Goal: Information Seeking & Learning: Learn about a topic

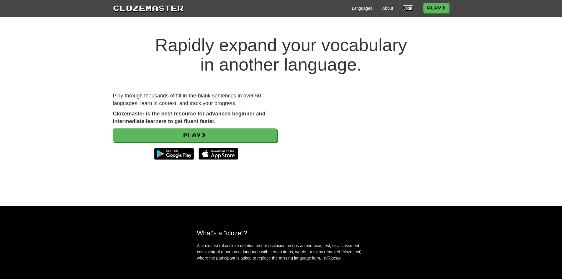
click at [410, 9] on link "Login" at bounding box center [408, 8] width 10 height 6
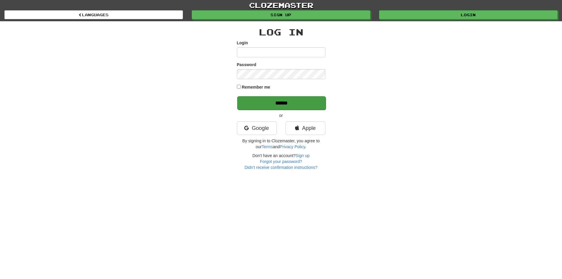
type input "*********"
click at [276, 104] on input "******" at bounding box center [281, 103] width 89 height 14
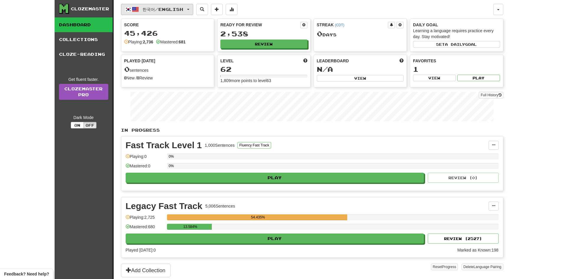
click at [159, 11] on span "한국어 / English" at bounding box center [163, 9] width 41 height 5
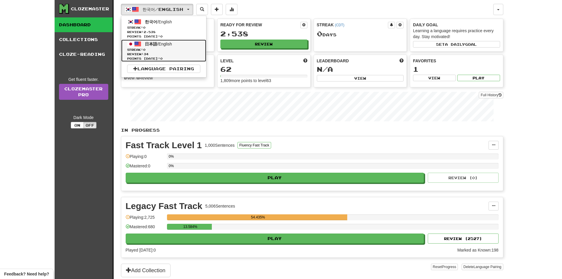
click at [151, 48] on span "Streak: 0" at bounding box center [163, 50] width 73 height 4
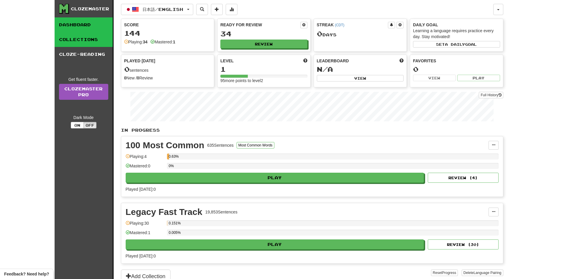
click at [94, 38] on link "Collections" at bounding box center [84, 39] width 58 height 15
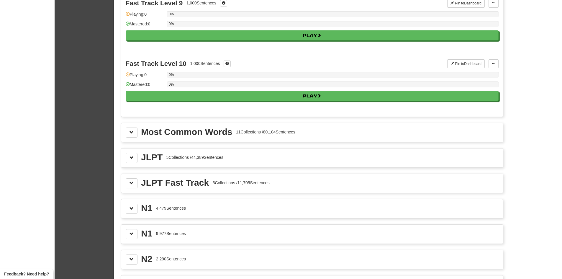
scroll to position [590, 0]
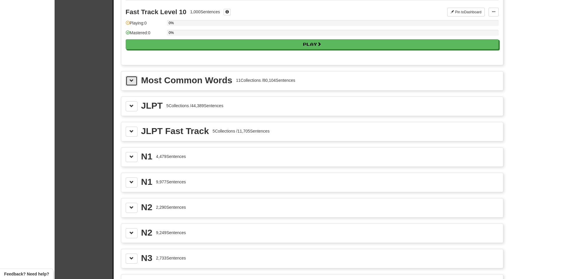
click at [132, 82] on span at bounding box center [132, 81] width 4 height 4
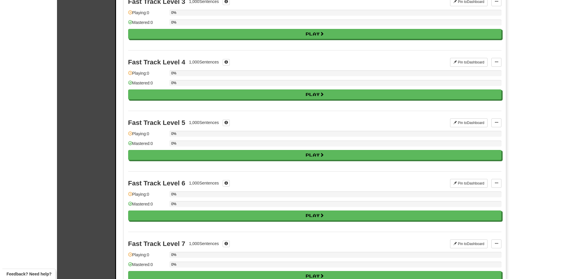
scroll to position [0, 0]
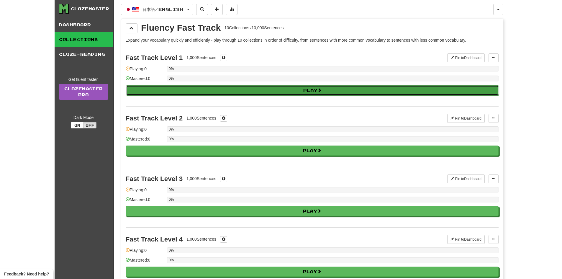
click at [150, 92] on button "Play" at bounding box center [312, 90] width 373 height 10
select select "**"
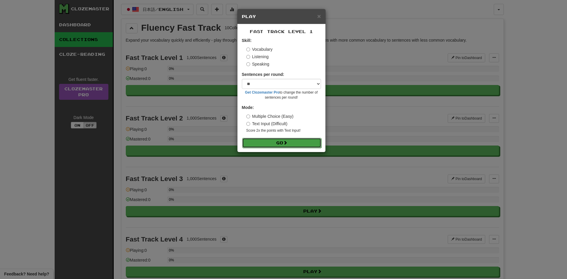
click at [297, 144] on button "Go" at bounding box center [281, 143] width 79 height 10
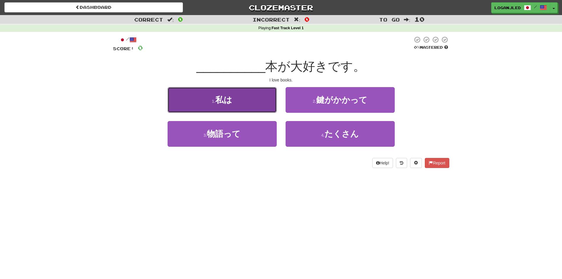
click at [239, 104] on button "1 . 私は" at bounding box center [222, 100] width 109 height 26
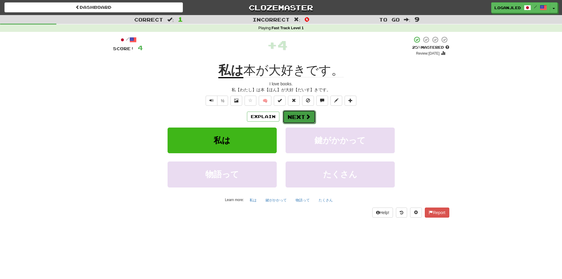
click at [293, 114] on button "Next" at bounding box center [299, 117] width 33 height 14
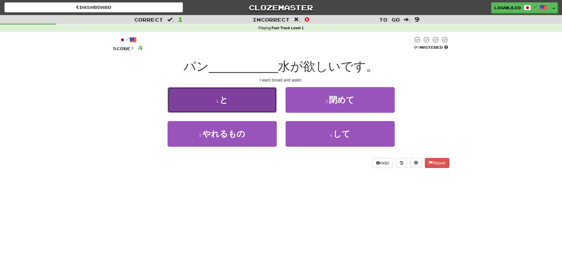
click at [248, 107] on button "1 . と" at bounding box center [222, 100] width 109 height 26
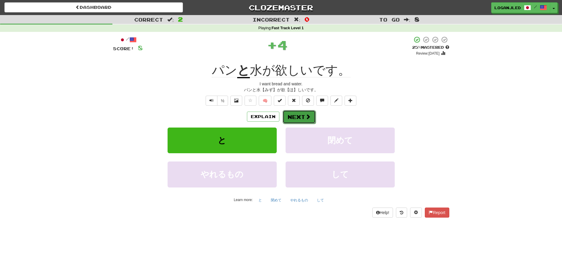
click at [298, 113] on button "Next" at bounding box center [299, 117] width 33 height 14
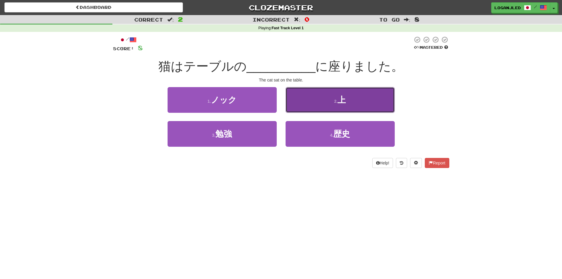
click at [319, 107] on button "2 . 上" at bounding box center [340, 100] width 109 height 26
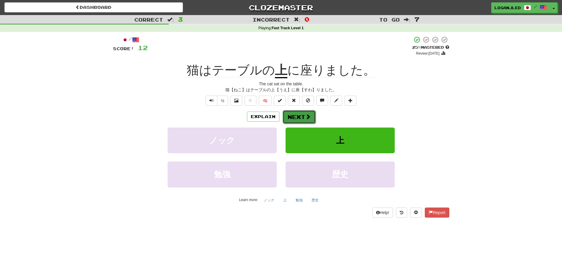
click at [302, 112] on button "Next" at bounding box center [299, 117] width 33 height 14
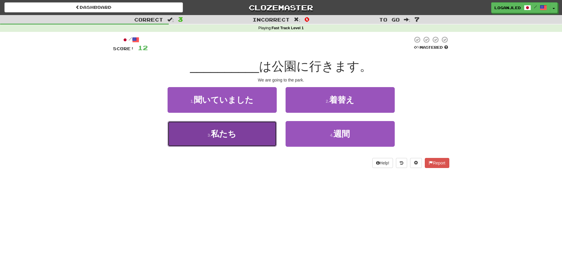
click at [255, 133] on button "3 . 私たち" at bounding box center [222, 134] width 109 height 26
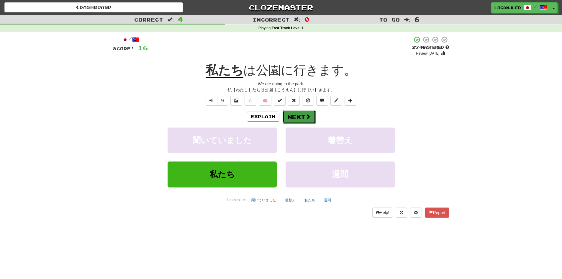
click at [283, 118] on button "Next" at bounding box center [299, 117] width 33 height 14
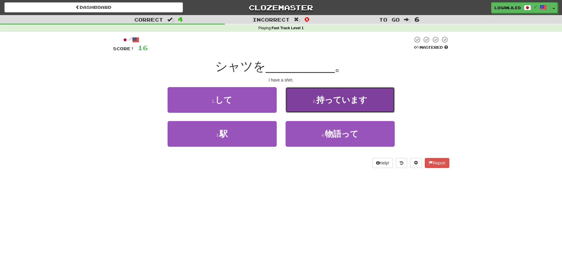
click at [322, 109] on button "2 . 持っています" at bounding box center [340, 100] width 109 height 26
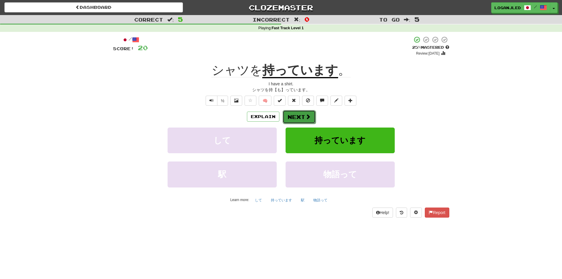
click at [306, 114] on span at bounding box center [308, 116] width 5 height 5
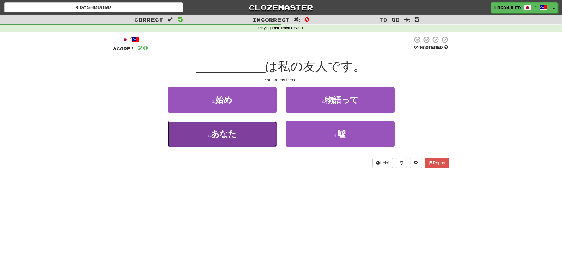
click at [258, 123] on button "3 . あなた" at bounding box center [222, 134] width 109 height 26
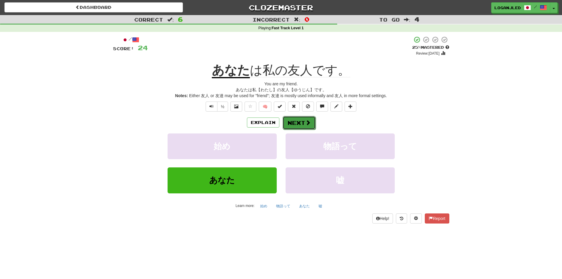
click at [300, 122] on button "Next" at bounding box center [299, 123] width 33 height 14
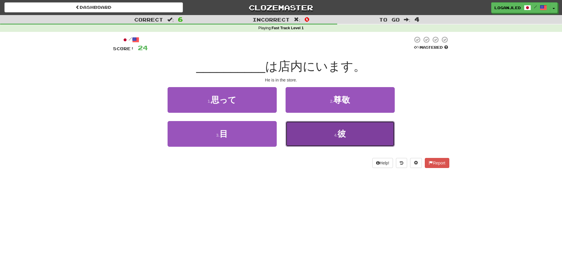
click at [345, 134] on span "彼" at bounding box center [342, 133] width 8 height 9
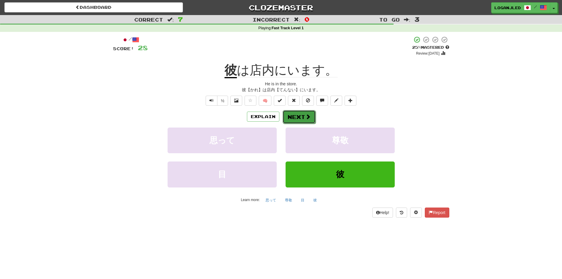
click at [304, 116] on button "Next" at bounding box center [299, 117] width 33 height 14
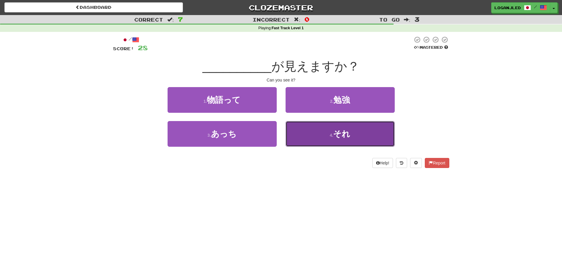
click at [316, 133] on button "4 . それ" at bounding box center [340, 134] width 109 height 26
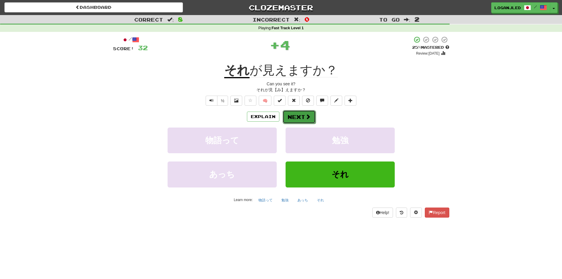
click at [297, 116] on button "Next" at bounding box center [299, 117] width 33 height 14
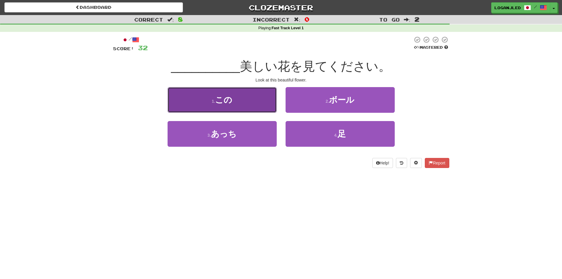
click at [254, 106] on button "1 . この" at bounding box center [222, 100] width 109 height 26
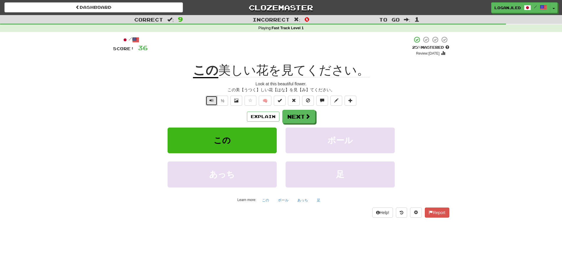
click at [210, 99] on span "Text-to-speech controls" at bounding box center [212, 100] width 4 height 4
click at [314, 112] on button "Next" at bounding box center [299, 117] width 33 height 14
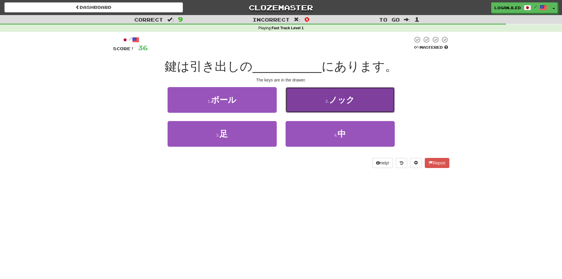
click at [318, 112] on button "2 . ノック" at bounding box center [340, 100] width 109 height 26
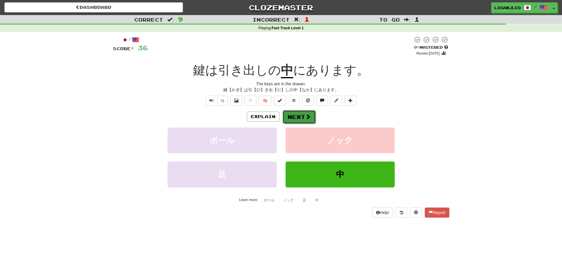
click at [298, 114] on button "Next" at bounding box center [299, 117] width 33 height 14
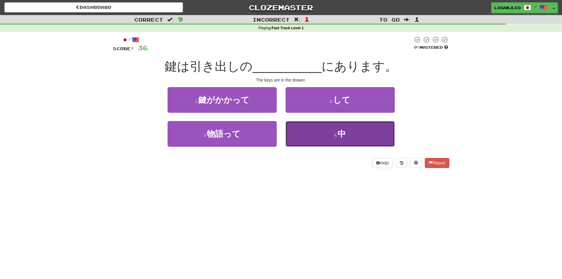
click at [306, 131] on button "4 . 中" at bounding box center [340, 134] width 109 height 26
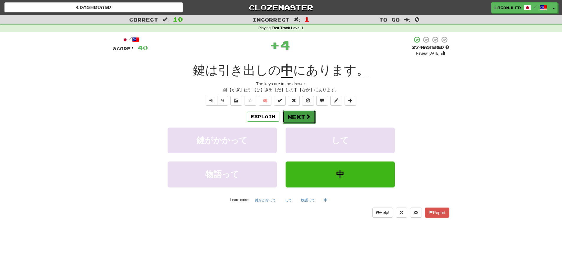
click at [294, 115] on button "Next" at bounding box center [299, 117] width 33 height 14
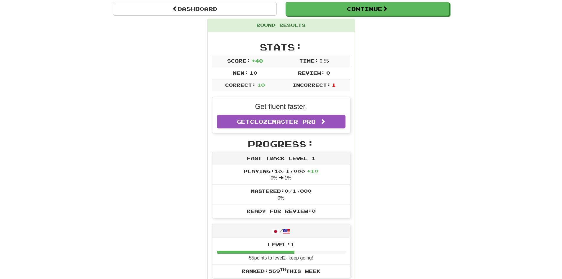
scroll to position [59, 0]
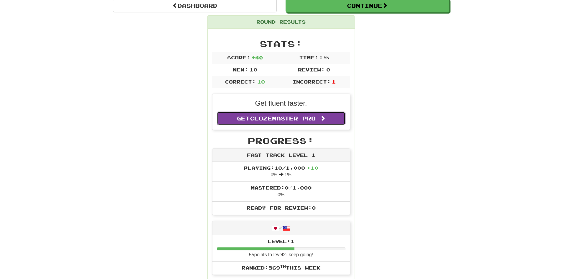
click at [313, 123] on link "Get Clozemaster Pro" at bounding box center [281, 119] width 129 height 14
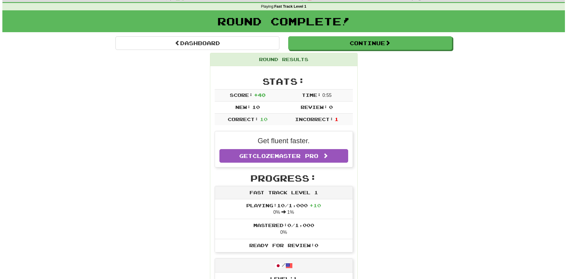
scroll to position [0, 0]
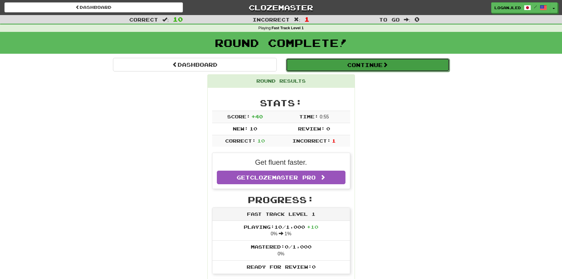
click at [338, 63] on button "Continue" at bounding box center [368, 65] width 164 height 14
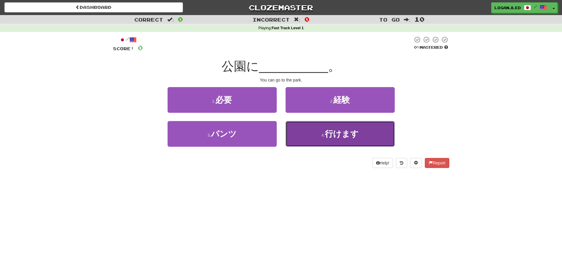
click at [327, 140] on button "4 . 行けます" at bounding box center [340, 134] width 109 height 26
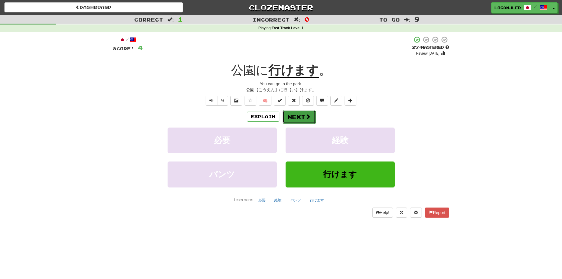
click at [293, 118] on button "Next" at bounding box center [299, 117] width 33 height 14
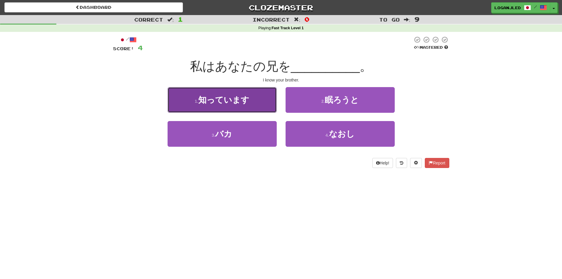
click at [238, 105] on button "1 . 知っています" at bounding box center [222, 100] width 109 height 26
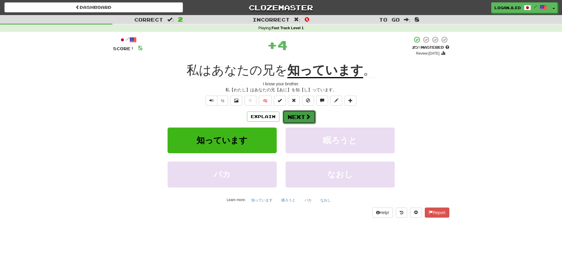
click at [306, 114] on span at bounding box center [308, 116] width 5 height 5
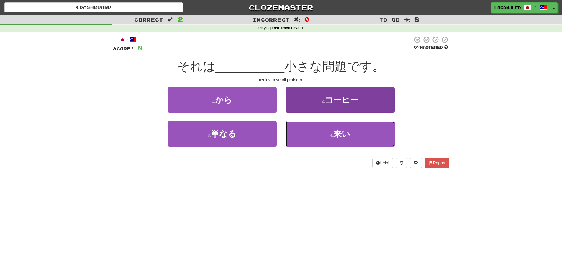
click at [337, 140] on button "4 . 来い" at bounding box center [340, 134] width 109 height 26
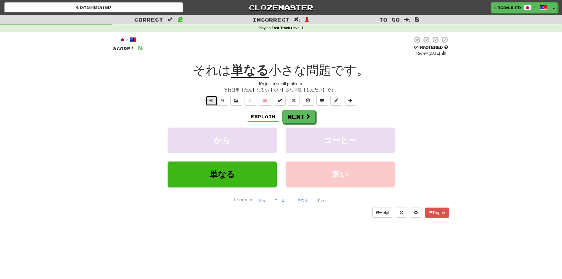
click at [210, 100] on span "Text-to-speech controls" at bounding box center [212, 100] width 4 height 4
click at [211, 100] on span "Text-to-speech controls" at bounding box center [212, 100] width 4 height 4
click at [306, 116] on span at bounding box center [308, 116] width 5 height 5
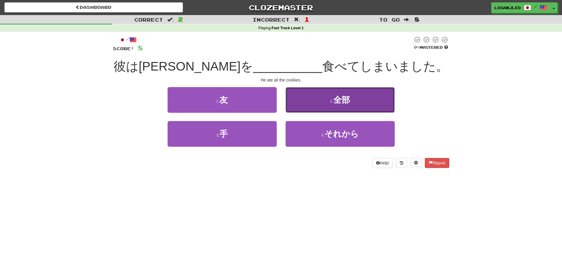
click at [343, 102] on span "全部" at bounding box center [342, 99] width 17 height 9
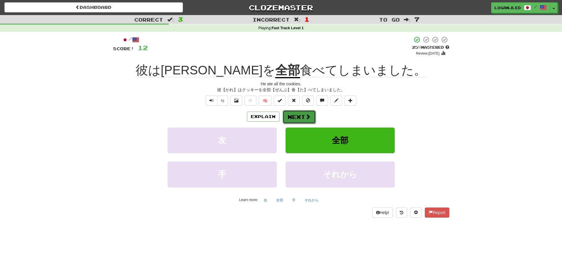
click at [300, 113] on button "Next" at bounding box center [299, 117] width 33 height 14
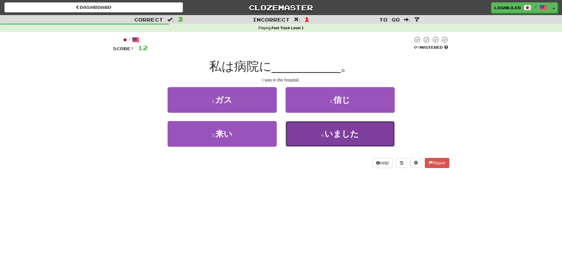
click at [312, 139] on button "4 . いました" at bounding box center [340, 134] width 109 height 26
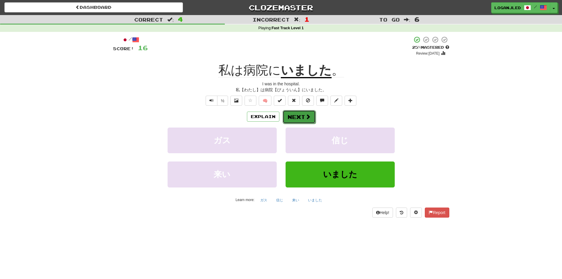
click at [294, 116] on button "Next" at bounding box center [299, 117] width 33 height 14
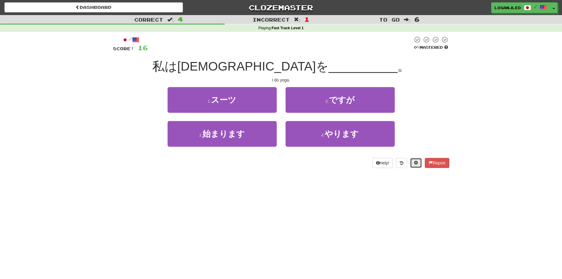
click at [412, 163] on button at bounding box center [416, 163] width 12 height 10
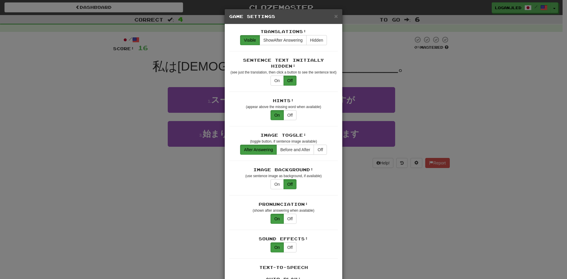
click at [336, 21] on div "× Game Settings" at bounding box center [284, 16] width 118 height 15
click at [334, 17] on span "×" at bounding box center [336, 16] width 4 height 7
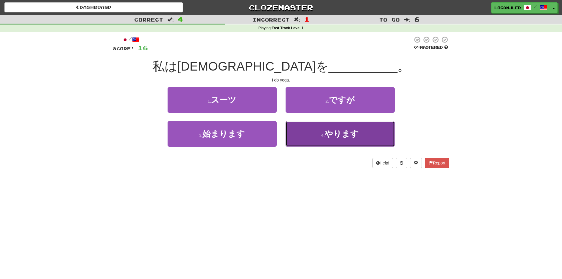
click at [340, 129] on button "4 . やります" at bounding box center [340, 134] width 109 height 26
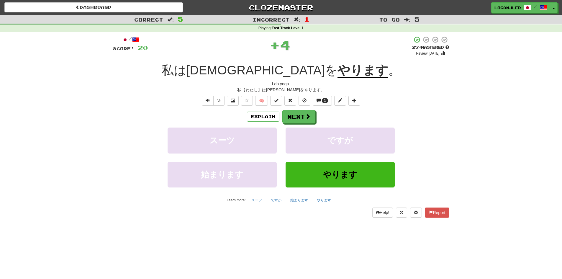
click at [338, 69] on u "やります" at bounding box center [363, 70] width 51 height 15
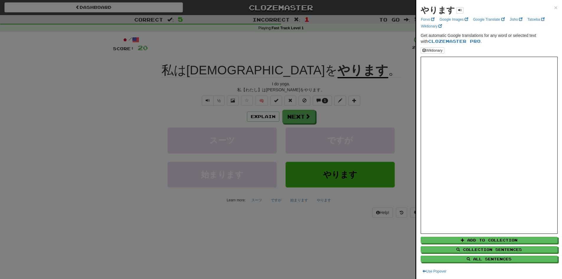
click at [558, 6] on div "やります × Forvo Google Images Google Translate Jisho Tatoeba Wiktionary Get automa…" at bounding box center [490, 139] width 146 height 279
click at [554, 6] on div "やります × Forvo Google Images Google Translate Jisho Tatoeba Wiktionary Get automa…" at bounding box center [490, 139] width 146 height 279
click at [554, 8] on span "×" at bounding box center [556, 7] width 4 height 7
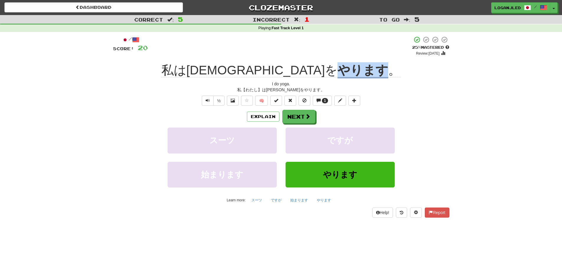
drag, startPoint x: 281, startPoint y: 72, endPoint x: 330, endPoint y: 71, distance: 49.3
click at [338, 71] on strong "やります" at bounding box center [363, 70] width 51 height 15
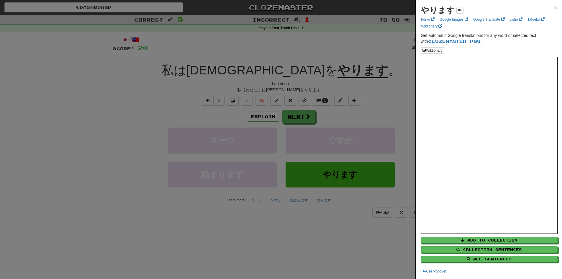
drag, startPoint x: 330, startPoint y: 71, endPoint x: 329, endPoint y: 67, distance: 4.8
click at [329, 67] on div at bounding box center [281, 139] width 562 height 279
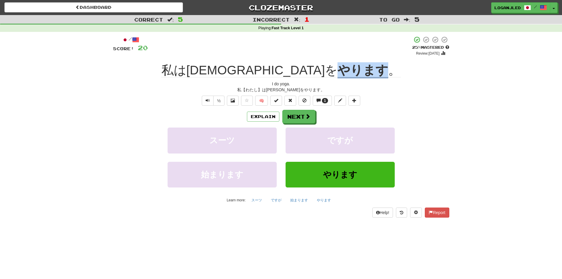
drag, startPoint x: 329, startPoint y: 71, endPoint x: 286, endPoint y: 73, distance: 42.6
click at [338, 73] on u "やります" at bounding box center [363, 70] width 51 height 15
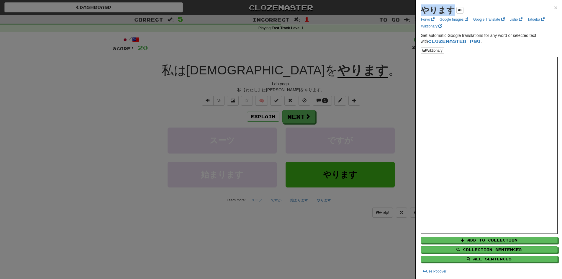
drag, startPoint x: 453, startPoint y: 12, endPoint x: 423, endPoint y: 12, distance: 29.8
click at [423, 12] on strong "やります" at bounding box center [438, 10] width 34 height 9
click at [335, 69] on div at bounding box center [281, 139] width 562 height 279
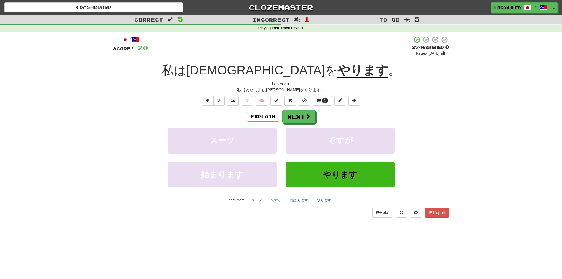
click at [296, 108] on div "/ Score: 20 + 4 25 % Mastered Review: 2025-08-18 私はヨガを やります 。 I do yoga. 私【わたし】…" at bounding box center [281, 127] width 337 height 182
click at [300, 114] on button "Next" at bounding box center [299, 117] width 33 height 14
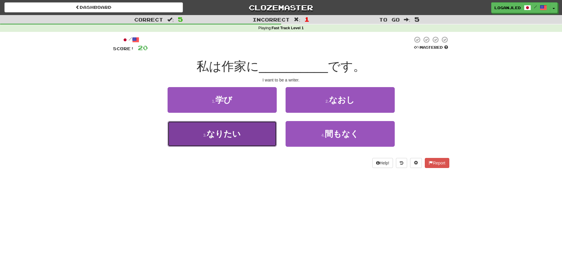
click at [249, 138] on button "3 . なりたい" at bounding box center [222, 134] width 109 height 26
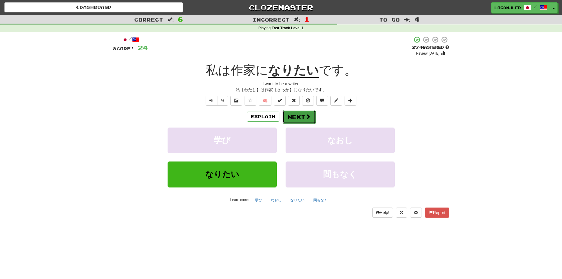
click at [310, 121] on button "Next" at bounding box center [299, 117] width 33 height 14
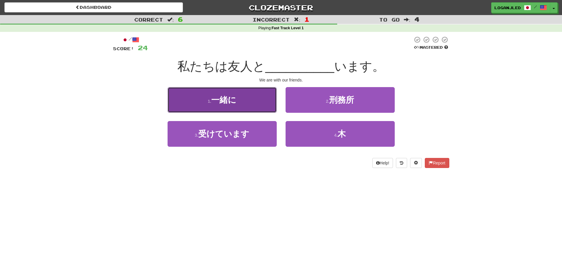
click at [246, 110] on button "1 . 一緒に" at bounding box center [222, 100] width 109 height 26
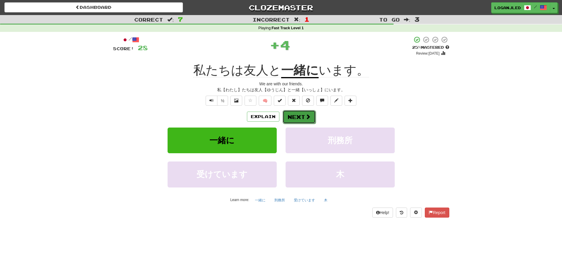
click at [292, 115] on button "Next" at bounding box center [299, 117] width 33 height 14
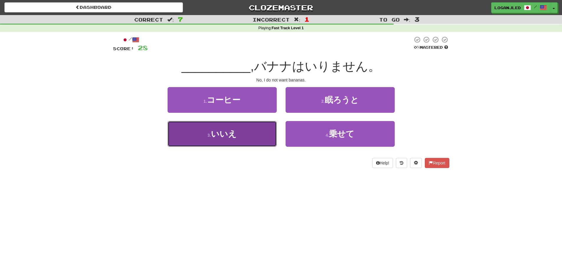
click at [247, 133] on button "3 . いいえ" at bounding box center [222, 134] width 109 height 26
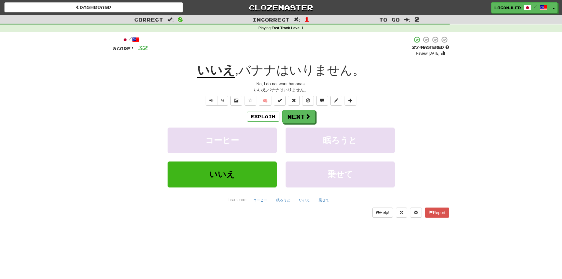
click at [301, 75] on span "バナナはいりません。" at bounding box center [302, 70] width 127 height 14
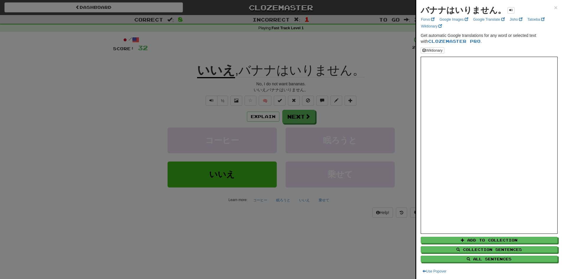
click at [556, 6] on div "バナナはいりません。 × Forvo Google Images Google Translate Jisho Tatoeba Wiktionary Get …" at bounding box center [490, 139] width 146 height 279
click at [554, 6] on div "バナナはいりません。 × Forvo Google Images Google Translate Jisho Tatoeba Wiktionary Get …" at bounding box center [490, 139] width 146 height 279
click at [554, 6] on span "×" at bounding box center [556, 7] width 4 height 7
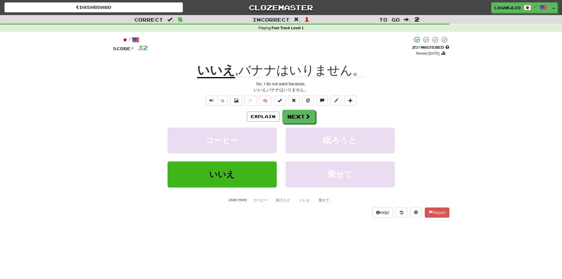
click at [329, 68] on span "バナナはいりません。" at bounding box center [302, 70] width 127 height 14
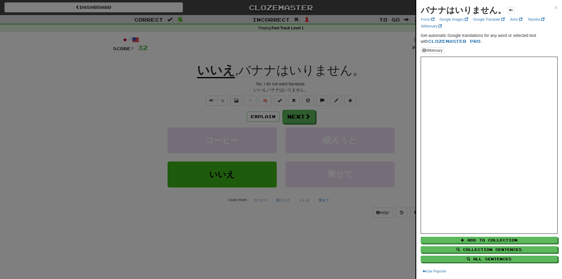
click at [554, 6] on div "バナナはいりません。 × Forvo Google Images Google Translate Jisho Tatoeba Wiktionary Get …" at bounding box center [490, 139] width 146 height 279
click at [554, 8] on span "×" at bounding box center [556, 7] width 4 height 7
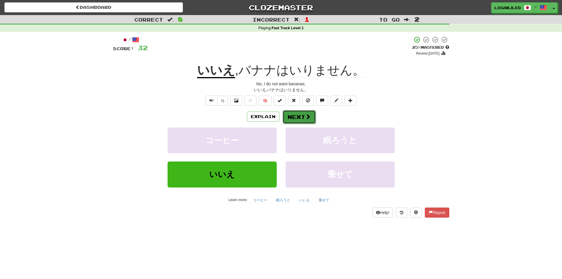
click at [310, 119] on span at bounding box center [308, 116] width 5 height 5
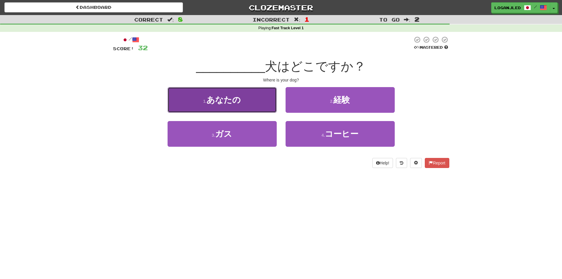
click at [247, 105] on button "1 . あなたの" at bounding box center [222, 100] width 109 height 26
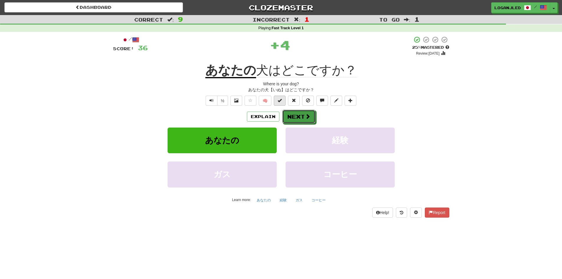
drag, startPoint x: 303, startPoint y: 115, endPoint x: 274, endPoint y: 100, distance: 32.0
click at [274, 100] on div "/ Score: 36 + 4 25 % Mastered Review: 2025-08-18 あなたの 犬はどこですか？ Where is your do…" at bounding box center [281, 126] width 337 height 181
click at [278, 102] on span at bounding box center [280, 100] width 4 height 4
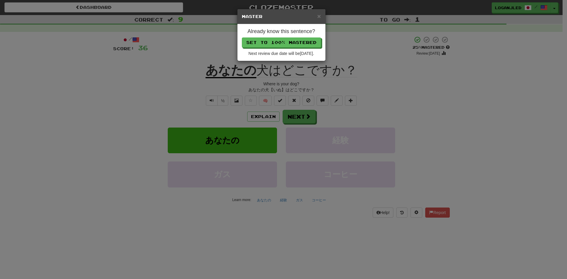
click at [294, 37] on div "Already know this sentence? Set to 100% Mastered Next review due date will be 2…" at bounding box center [281, 42] width 88 height 37
click at [296, 42] on button "Set to 100% Mastered" at bounding box center [281, 43] width 79 height 10
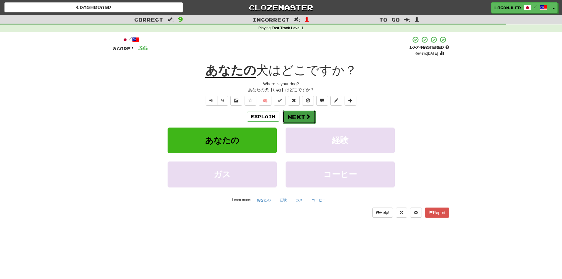
click at [295, 115] on button "Next" at bounding box center [299, 117] width 33 height 14
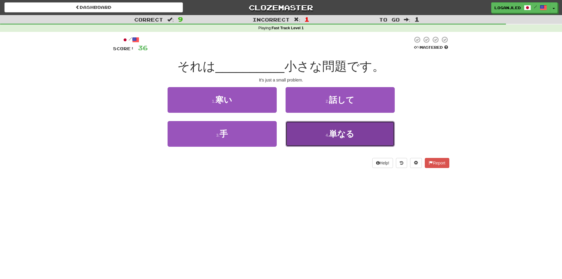
click at [320, 138] on button "4 . 単なる" at bounding box center [340, 134] width 109 height 26
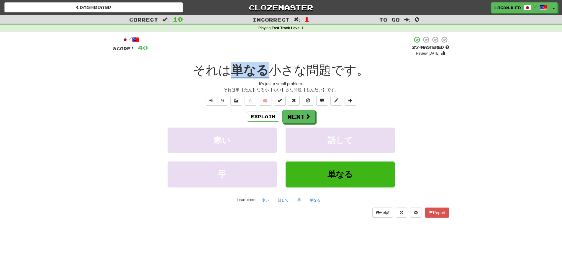
drag, startPoint x: 247, startPoint y: 72, endPoint x: 267, endPoint y: 71, distance: 20.7
click at [267, 71] on u "単なる" at bounding box center [250, 70] width 38 height 15
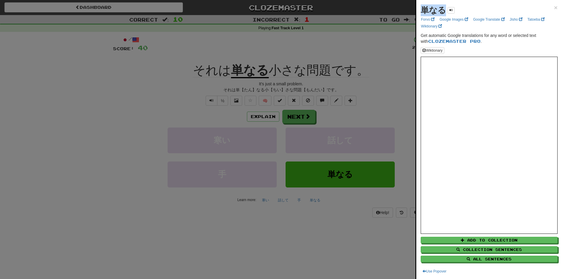
drag, startPoint x: 419, startPoint y: 9, endPoint x: 444, endPoint y: 10, distance: 25.5
click at [444, 10] on div "単なる × Forvo Google Images Google Translate Jisho Tatoeba Wiktionary Get automat…" at bounding box center [490, 139] width 146 height 279
click at [554, 6] on span "×" at bounding box center [556, 7] width 4 height 7
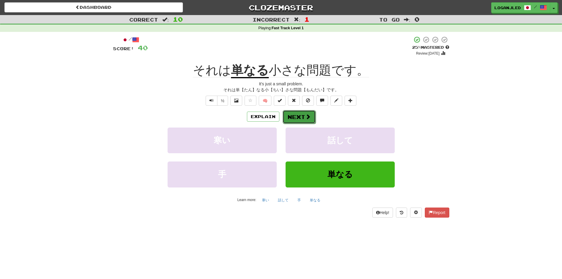
click at [294, 121] on button "Next" at bounding box center [299, 117] width 33 height 14
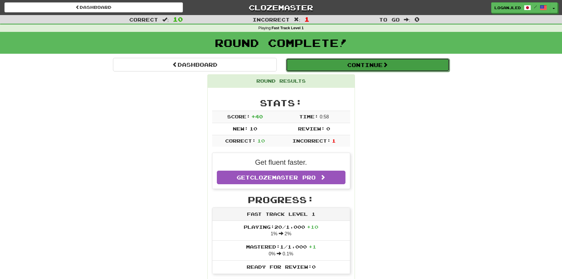
click at [388, 67] on span at bounding box center [385, 64] width 5 height 5
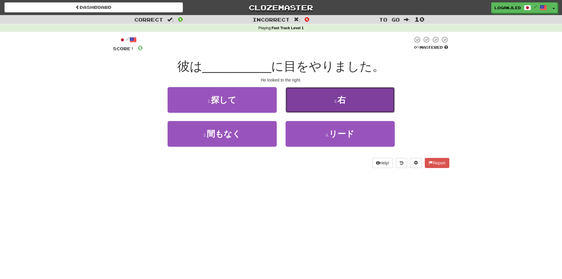
click at [324, 102] on button "2 . 右" at bounding box center [340, 100] width 109 height 26
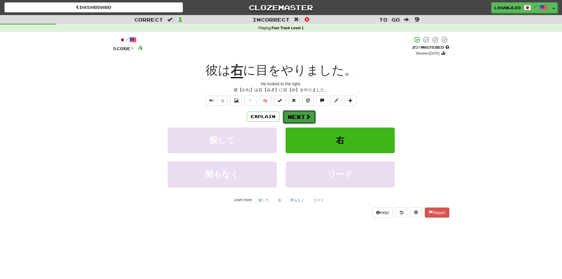
click at [293, 116] on button "Next" at bounding box center [299, 117] width 33 height 14
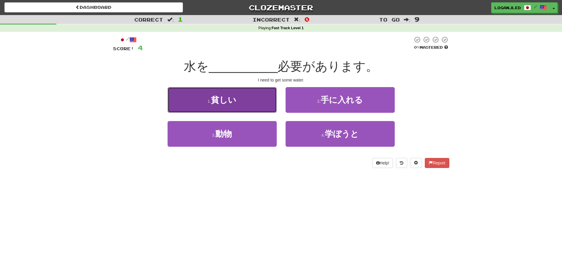
click at [250, 107] on button "1 . 貧しい" at bounding box center [222, 100] width 109 height 26
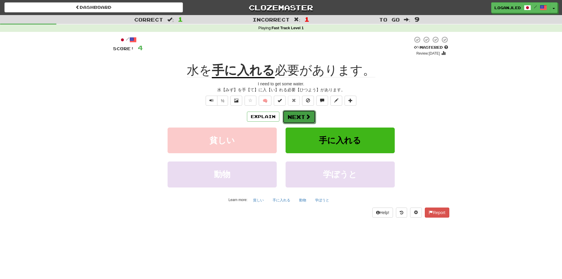
click at [307, 118] on span at bounding box center [308, 116] width 5 height 5
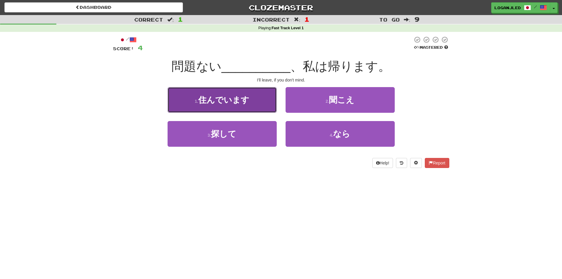
click at [265, 106] on button "1 . 住んでいます" at bounding box center [222, 100] width 109 height 26
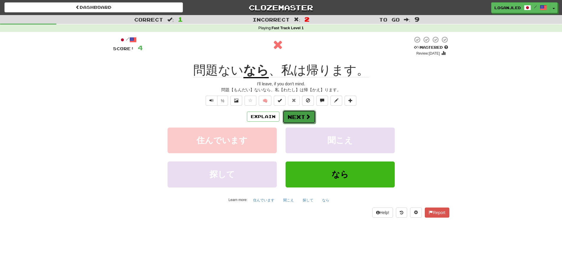
click at [299, 118] on button "Next" at bounding box center [299, 117] width 33 height 14
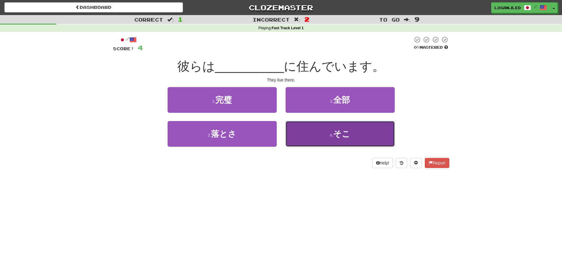
click at [322, 132] on button "4 . そこ" at bounding box center [340, 134] width 109 height 26
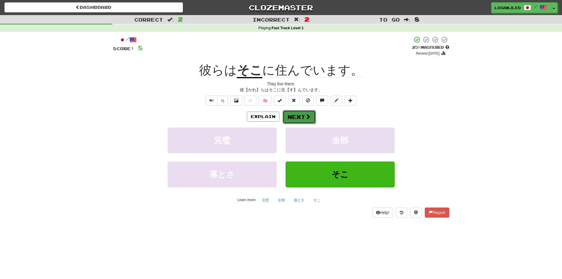
click at [300, 115] on button "Next" at bounding box center [299, 117] width 33 height 14
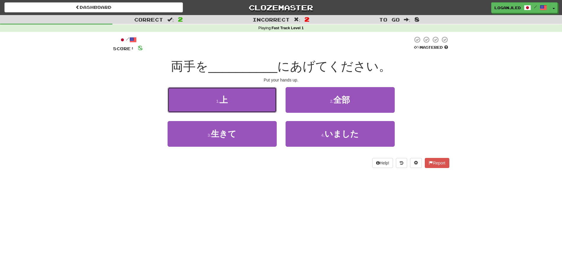
click at [227, 109] on button "1 . 上" at bounding box center [222, 100] width 109 height 26
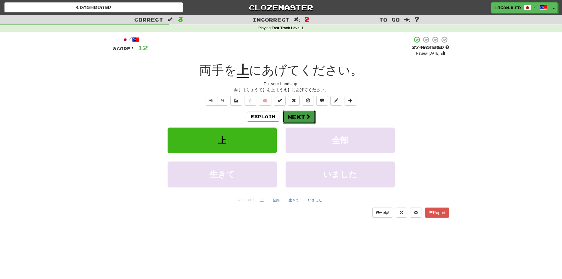
click at [297, 117] on button "Next" at bounding box center [299, 117] width 33 height 14
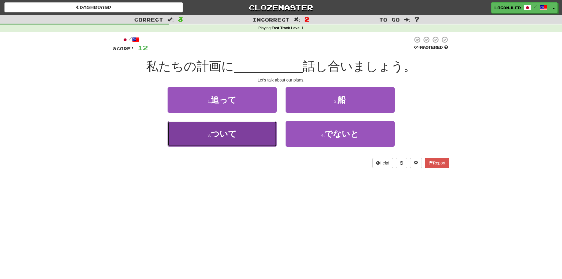
click at [247, 136] on button "3 . ついて" at bounding box center [222, 134] width 109 height 26
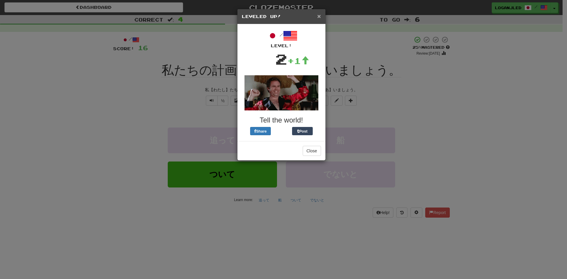
click at [320, 19] on span "×" at bounding box center [319, 16] width 4 height 7
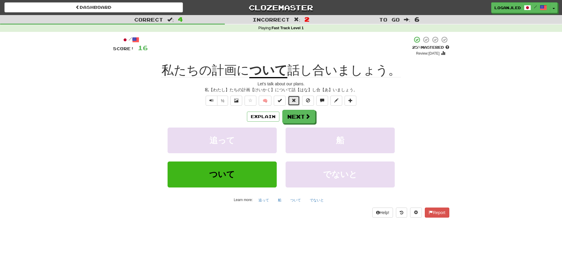
click at [291, 105] on button at bounding box center [294, 101] width 12 height 10
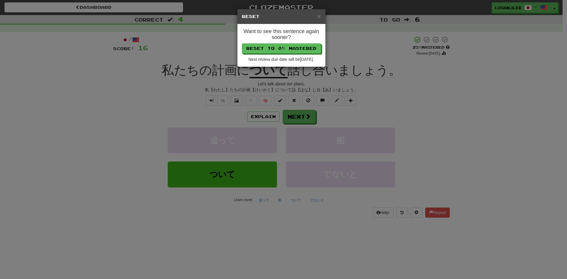
click at [321, 16] on div "× Reset" at bounding box center [281, 16] width 88 height 15
click at [319, 16] on span "×" at bounding box center [319, 16] width 4 height 7
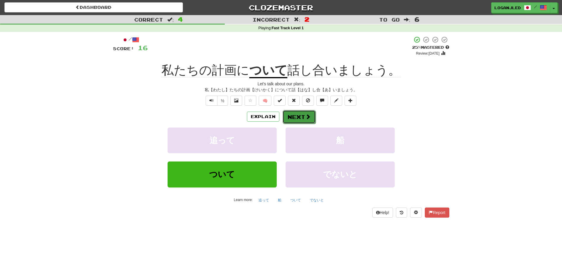
click at [302, 116] on button "Next" at bounding box center [299, 117] width 33 height 14
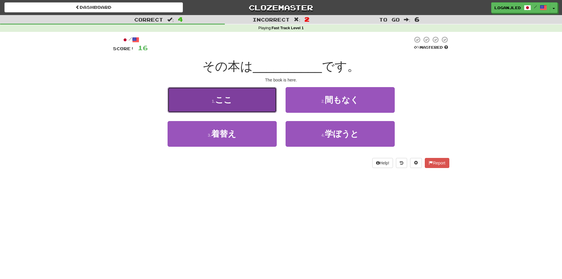
click at [267, 105] on button "1 . ここ" at bounding box center [222, 100] width 109 height 26
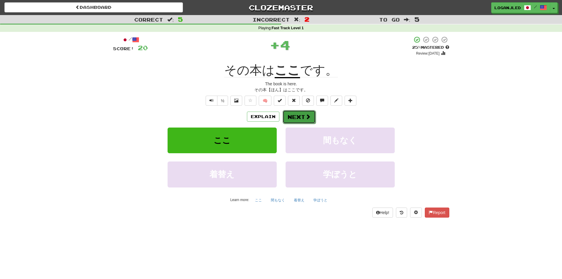
click at [290, 122] on button "Next" at bounding box center [299, 117] width 33 height 14
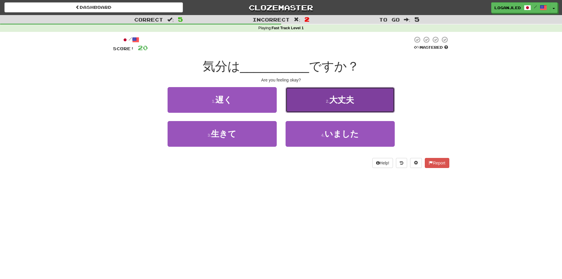
click at [310, 104] on button "2 . 大丈夫" at bounding box center [340, 100] width 109 height 26
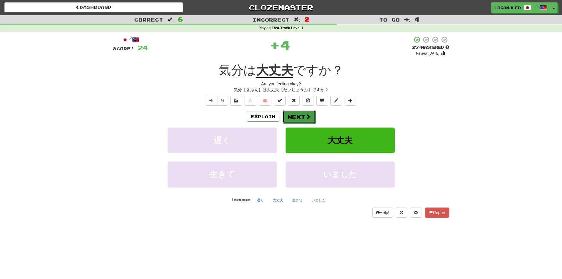
click at [296, 115] on button "Next" at bounding box center [299, 117] width 33 height 14
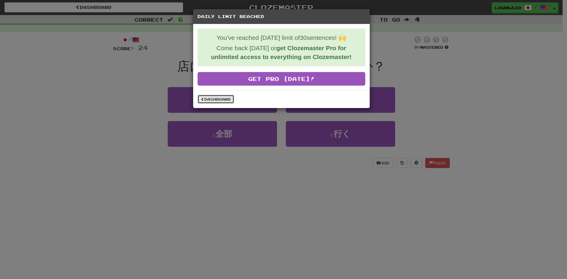
click at [222, 102] on link "Dashboard" at bounding box center [216, 99] width 37 height 9
